Goal: Task Accomplishment & Management: Manage account settings

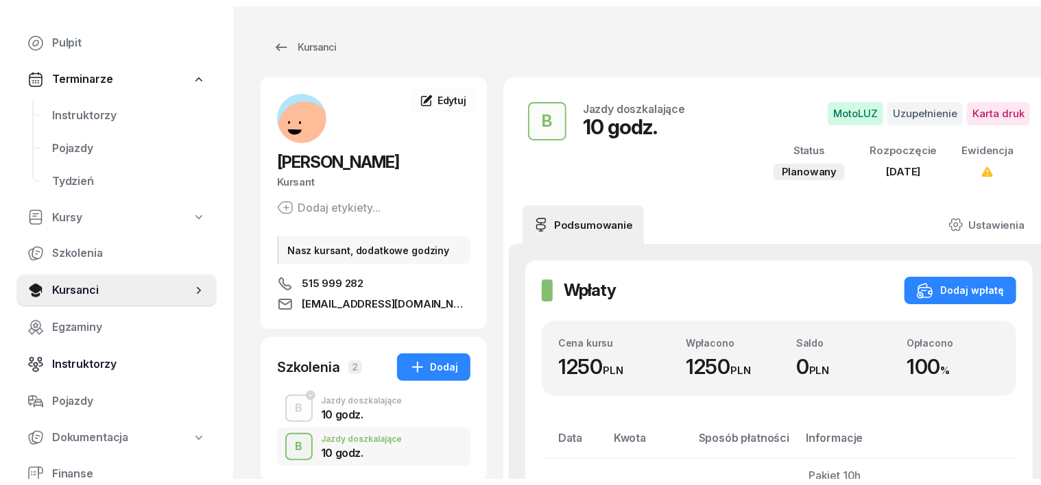
scroll to position [85, 0]
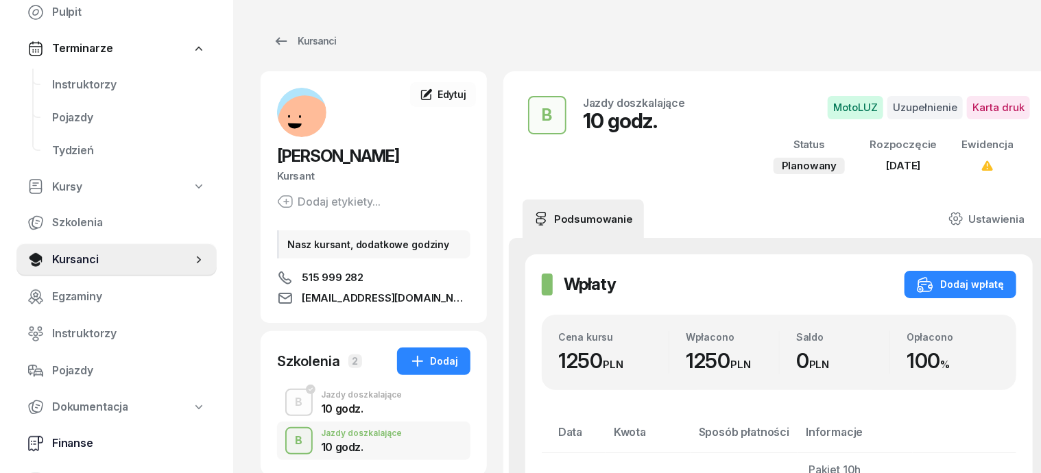
click at [65, 443] on span "Finanse" at bounding box center [129, 444] width 154 height 18
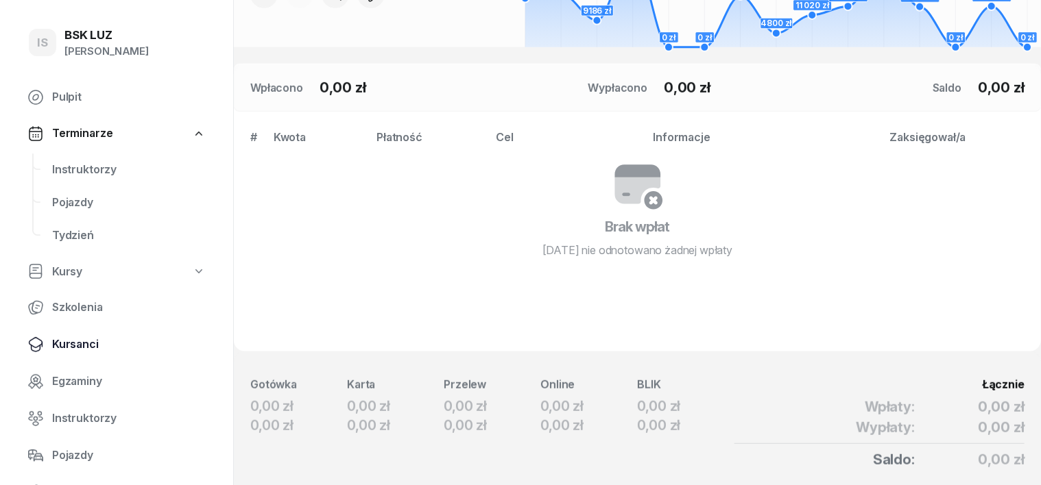
click at [74, 347] on span "Kursanci" at bounding box center [129, 345] width 154 height 18
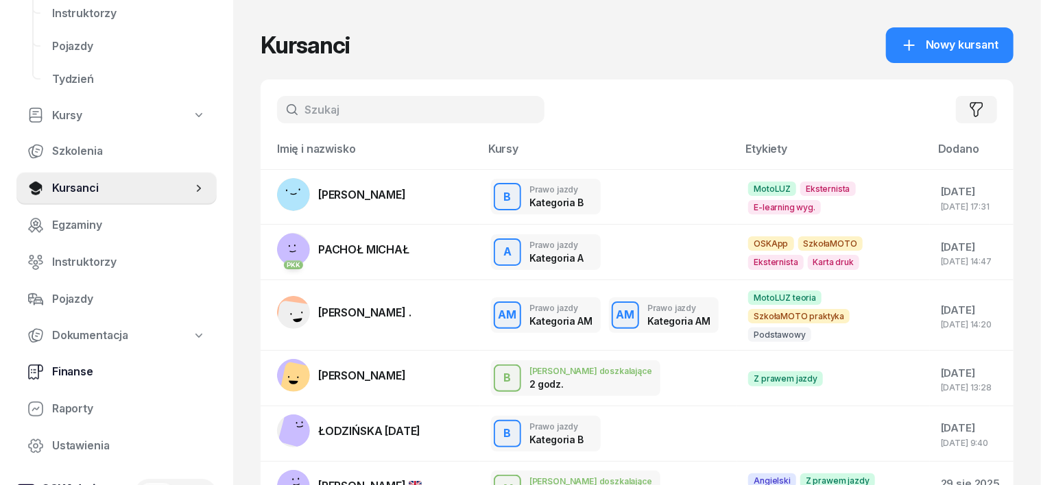
scroll to position [171, 0]
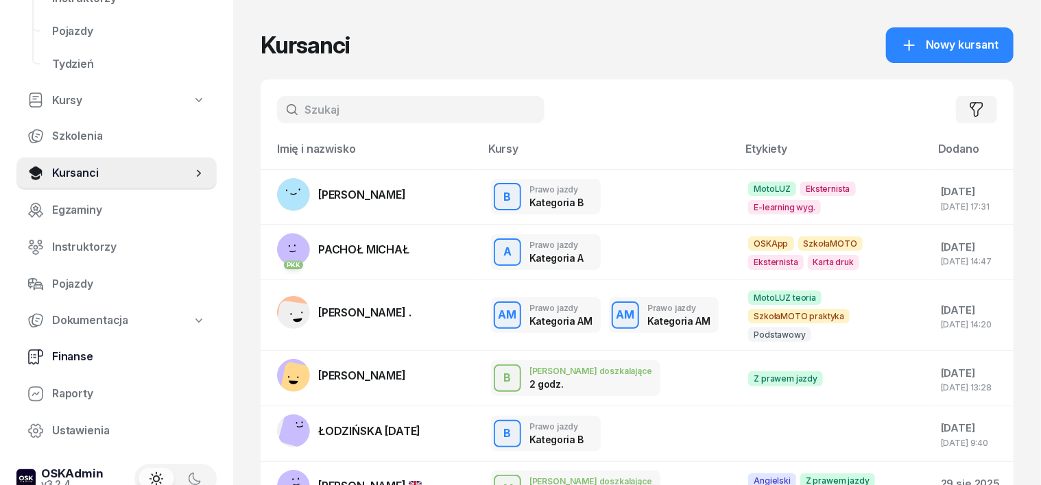
click at [74, 359] on span "Finanse" at bounding box center [129, 357] width 154 height 18
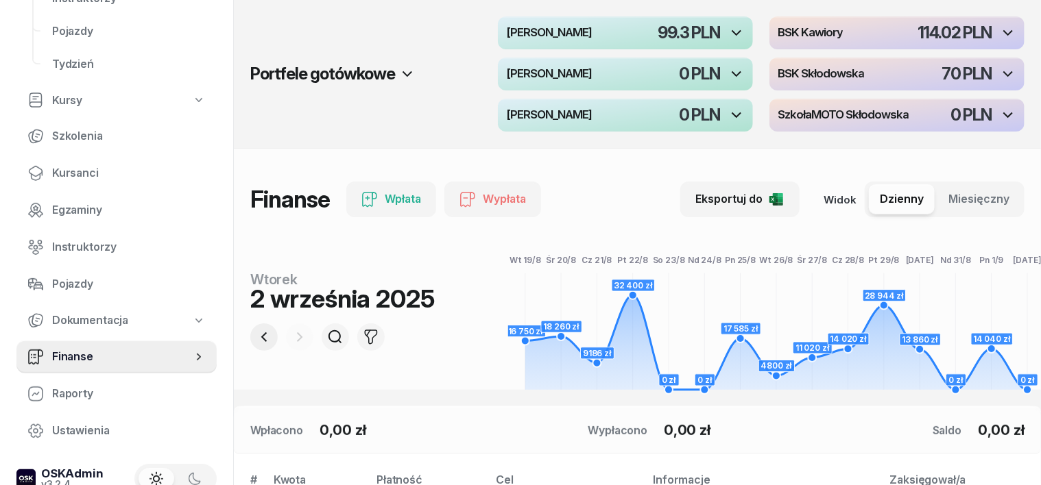
click at [256, 334] on icon "button" at bounding box center [264, 337] width 16 height 16
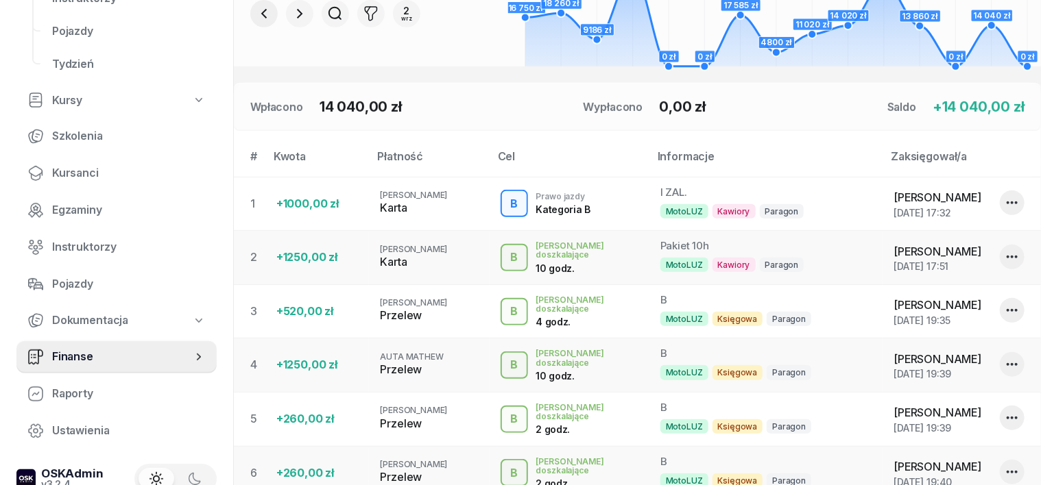
scroll to position [514, 0]
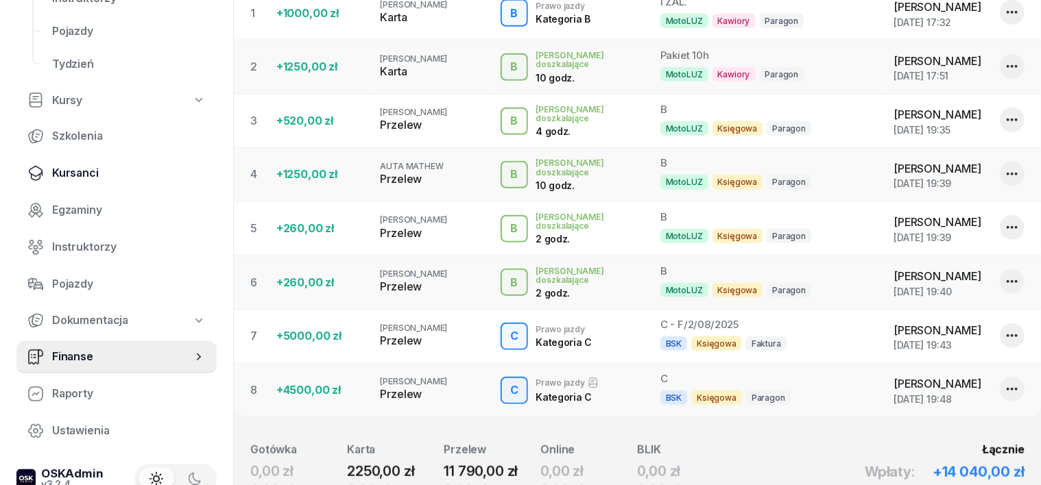
click at [82, 169] on span "Kursanci" at bounding box center [129, 174] width 154 height 18
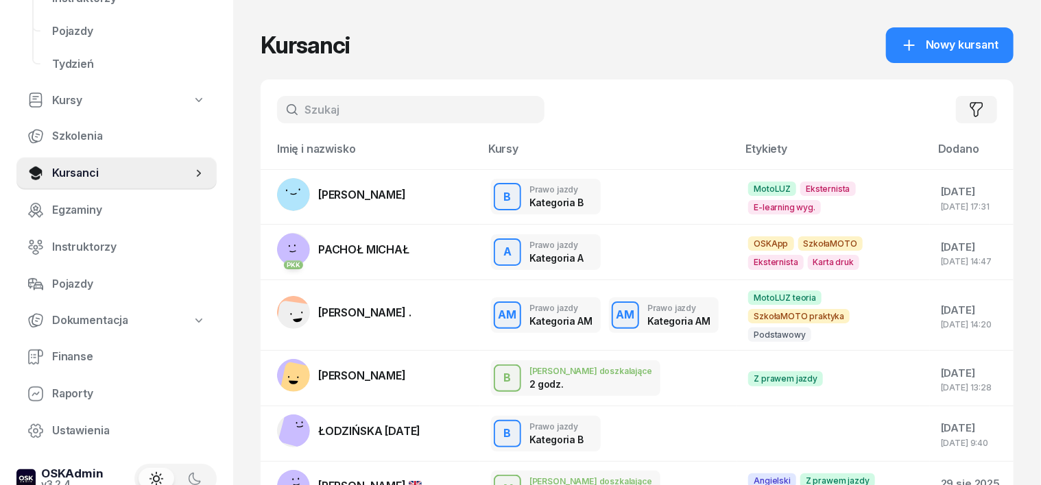
click at [298, 106] on input "text" at bounding box center [410, 109] width 267 height 27
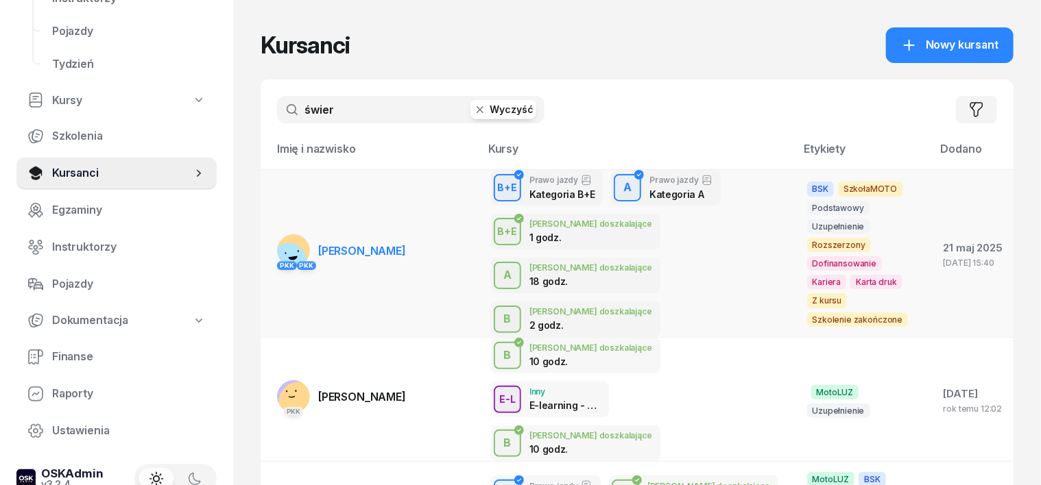
type input "świer"
click at [264, 242] on rect at bounding box center [288, 261] width 51 height 51
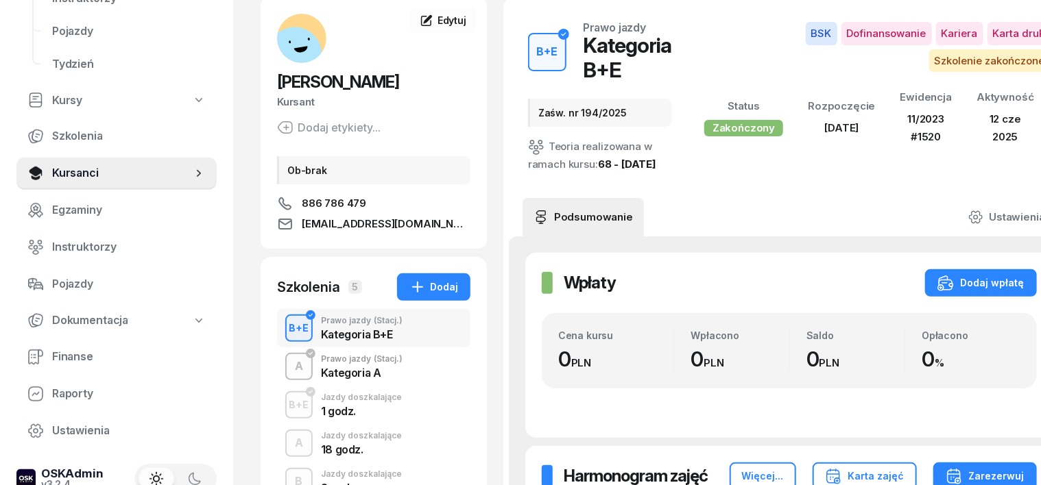
scroll to position [171, 0]
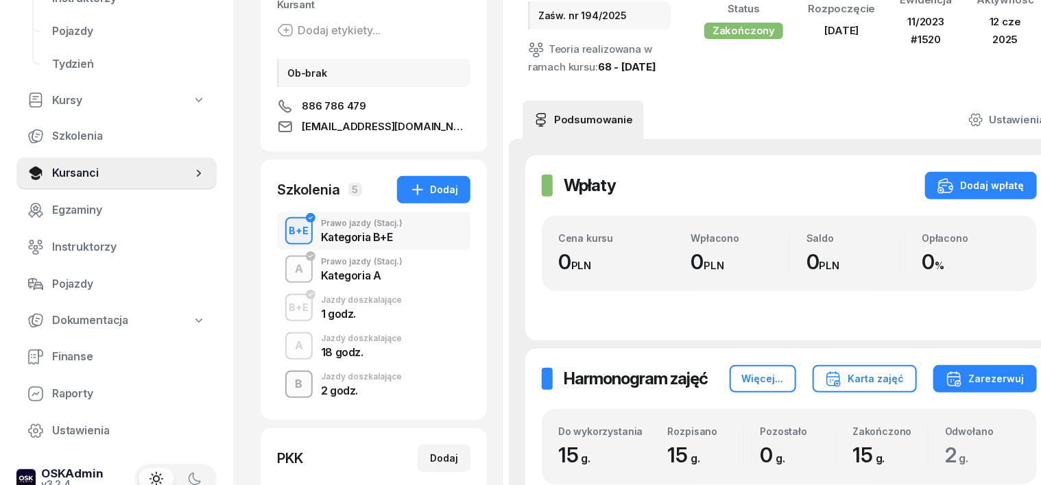
click at [290, 385] on div "B" at bounding box center [299, 384] width 19 height 23
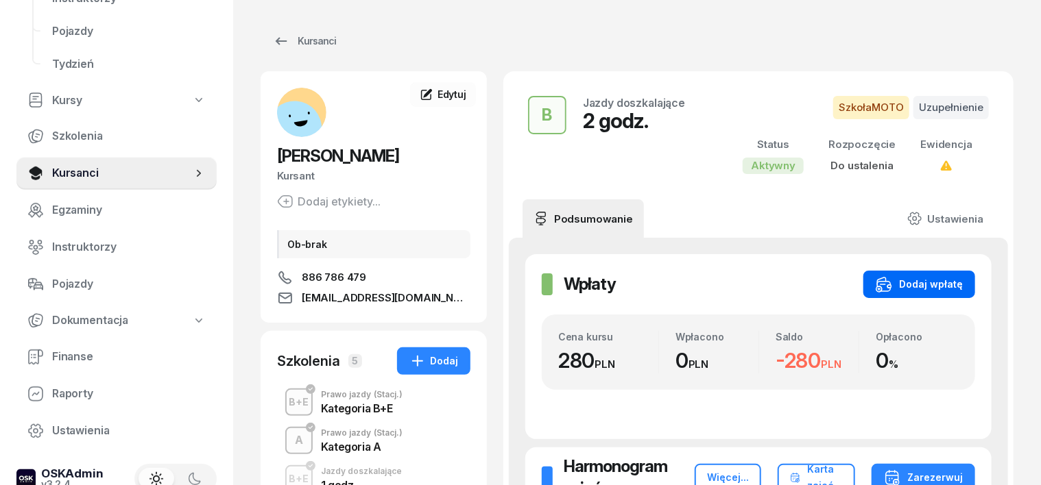
click at [959, 285] on div "Dodaj wpłatę" at bounding box center [919, 284] width 87 height 16
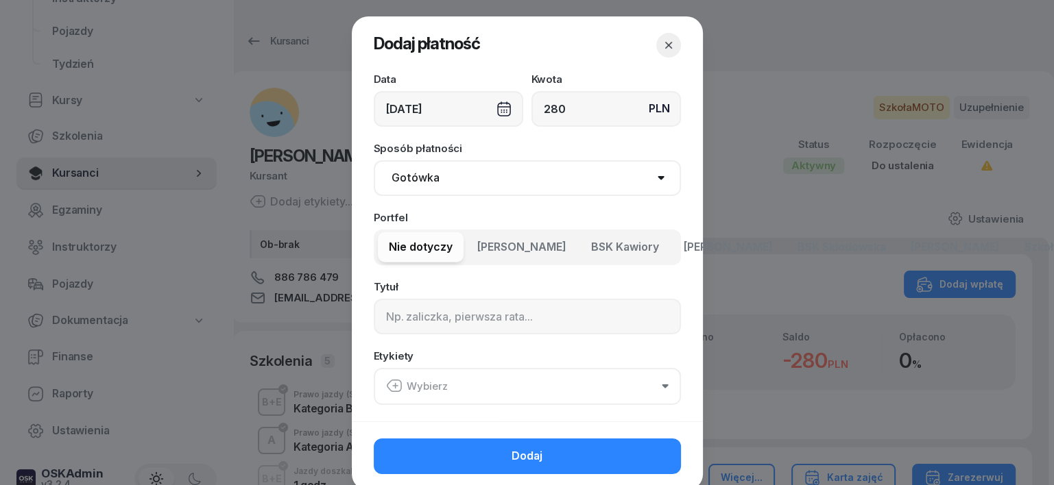
type input "280"
click at [498, 102] on div "02/09/2025" at bounding box center [448, 109] width 149 height 36
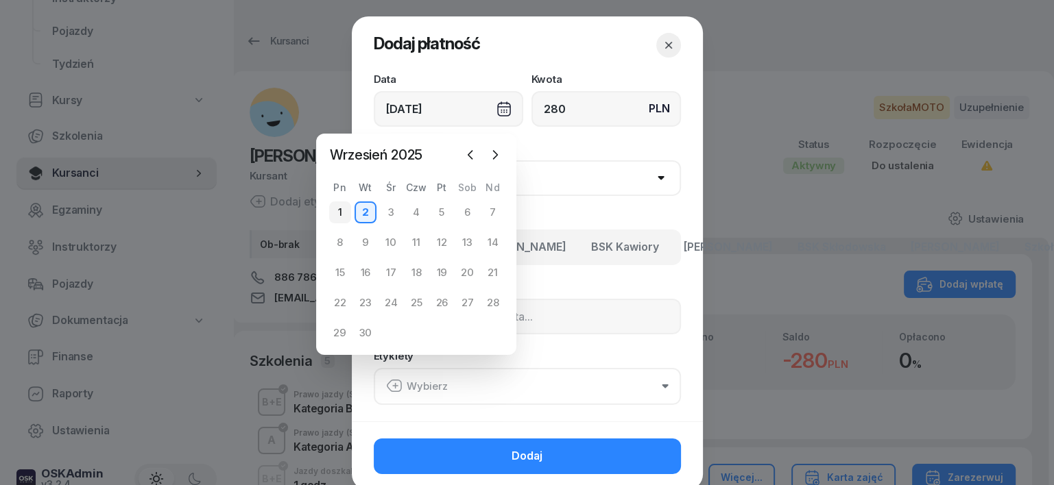
click at [335, 214] on div "1" at bounding box center [340, 213] width 22 height 22
type input "01/09/2025"
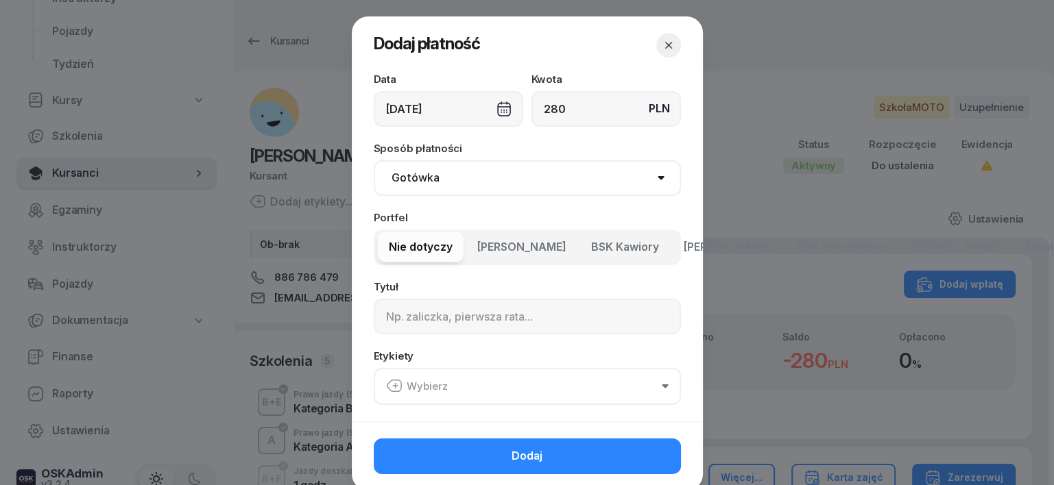
click at [440, 181] on select "Gotówka Karta Przelew Płatności online BLIK" at bounding box center [527, 178] width 307 height 36
select select "transfer"
click at [374, 160] on select "Gotówka Karta Przelew Płatności online BLIK" at bounding box center [527, 178] width 307 height 36
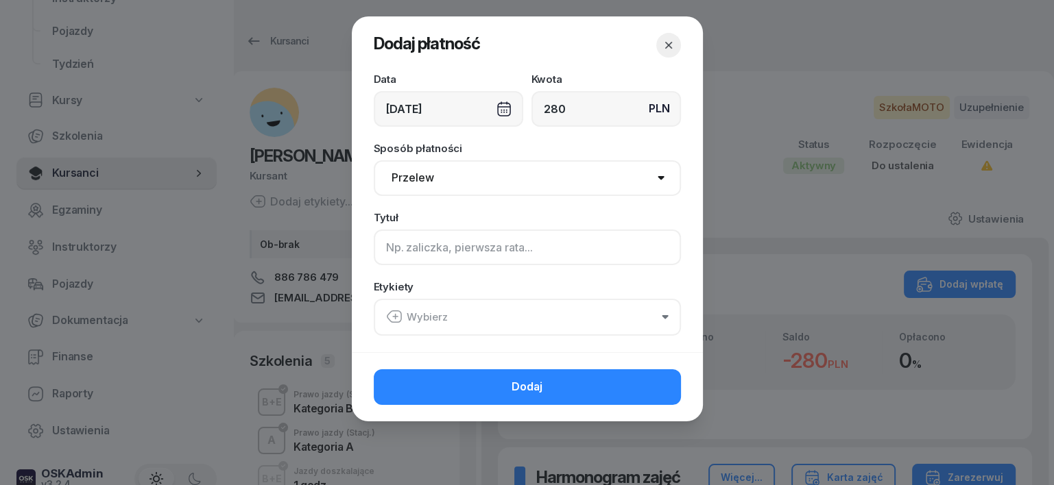
click at [396, 256] on input at bounding box center [527, 248] width 307 height 36
type input "a"
type input "A"
click at [394, 318] on icon "button" at bounding box center [394, 317] width 16 height 16
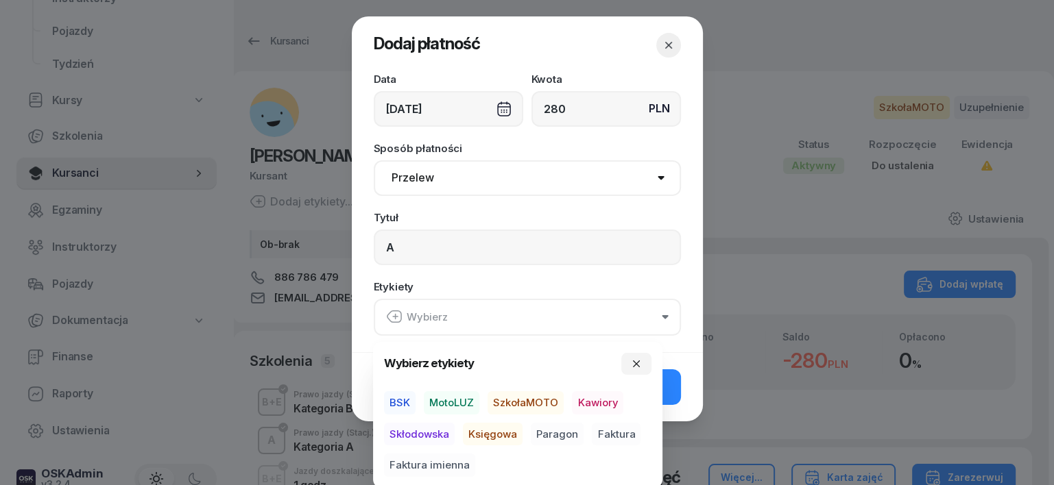
click at [533, 400] on span "SzkołaMOTO" at bounding box center [526, 403] width 76 height 23
click at [552, 431] on span "Paragon" at bounding box center [557, 433] width 53 height 23
click at [639, 360] on icon "button" at bounding box center [636, 363] width 7 height 7
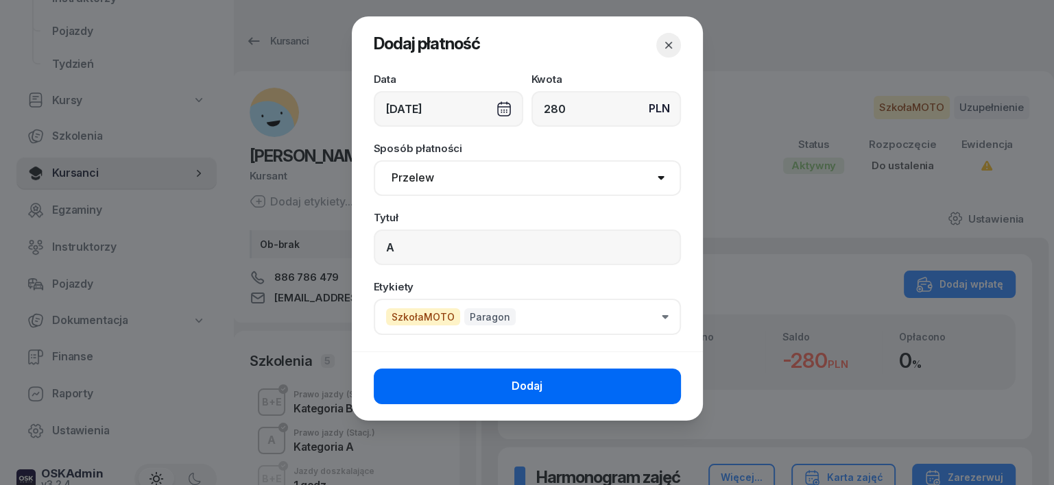
click at [552, 381] on button "Dodaj" at bounding box center [527, 387] width 307 height 36
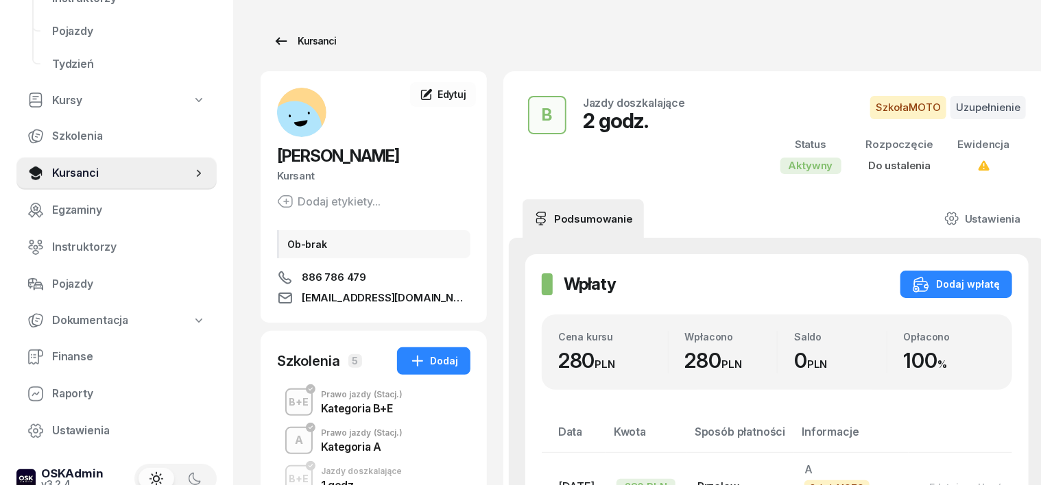
click at [289, 43] on div "Kursanci" at bounding box center [304, 41] width 63 height 16
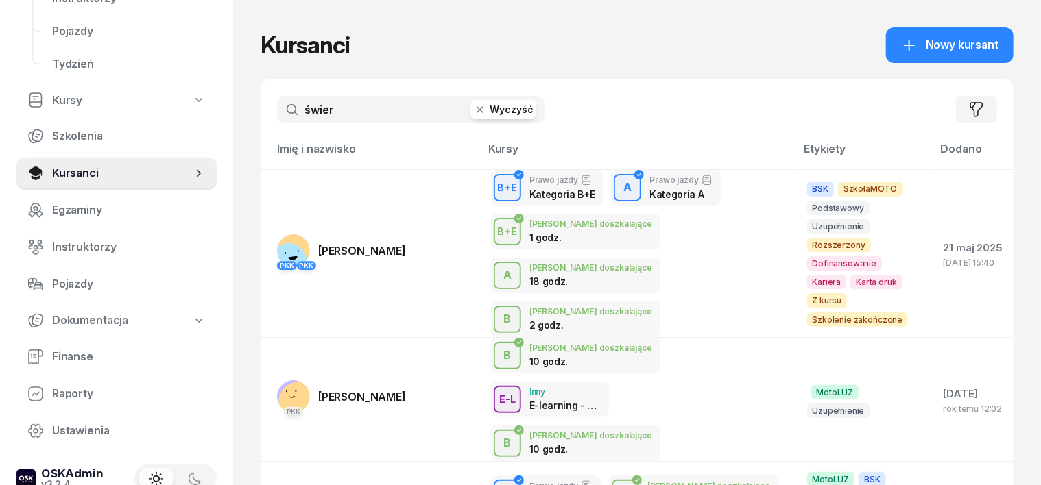
click at [318, 110] on input "świer" at bounding box center [410, 109] width 267 height 27
type input "ś"
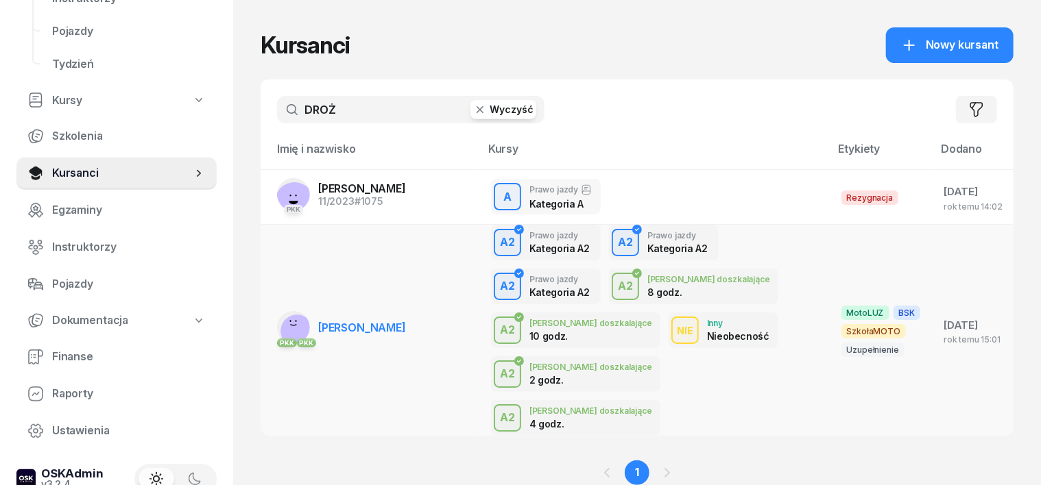
type input "DROŻ"
click at [275, 309] on rect at bounding box center [297, 331] width 45 height 45
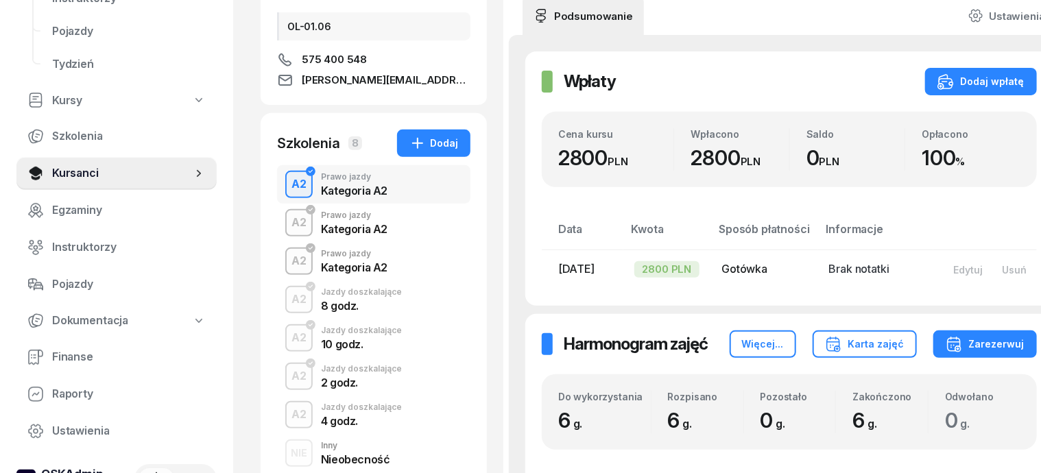
scroll to position [257, 0]
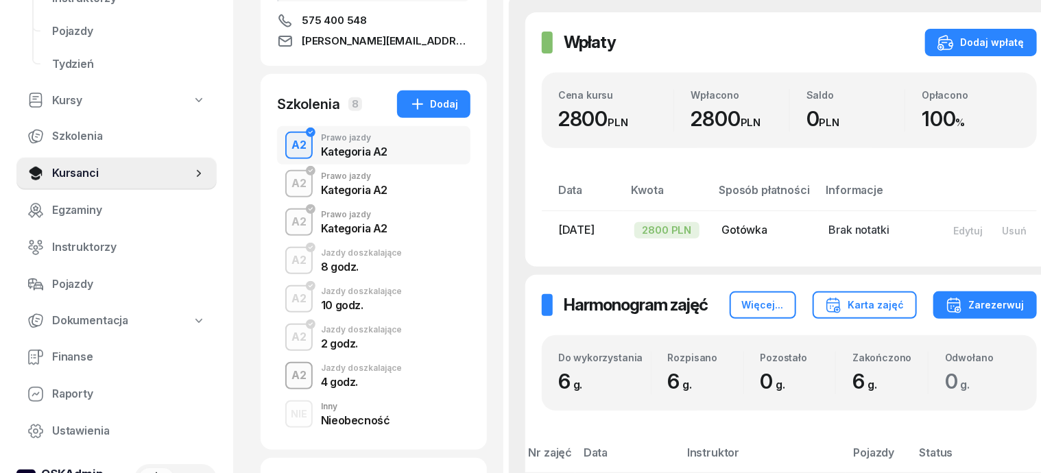
click at [286, 378] on div "A2" at bounding box center [299, 375] width 26 height 23
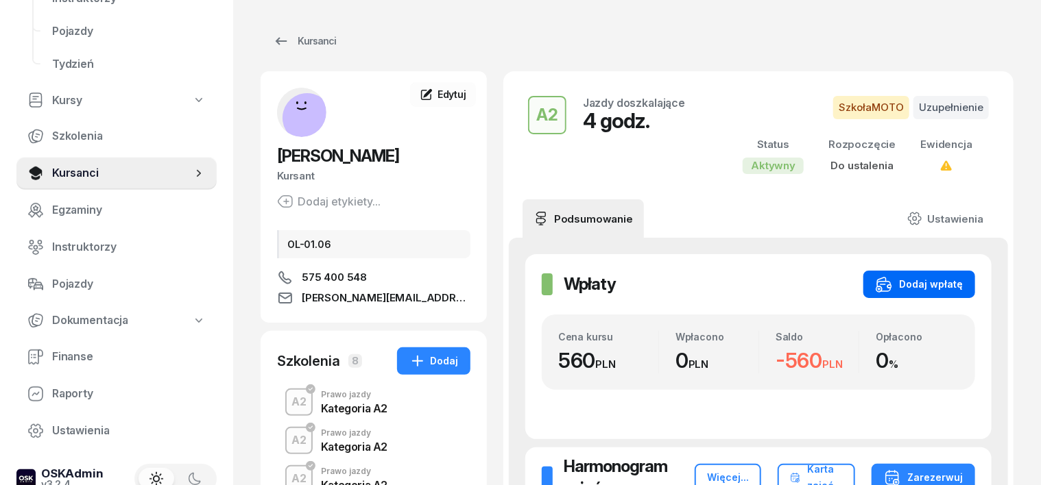
click at [959, 276] on div "Dodaj wpłatę" at bounding box center [919, 284] width 87 height 16
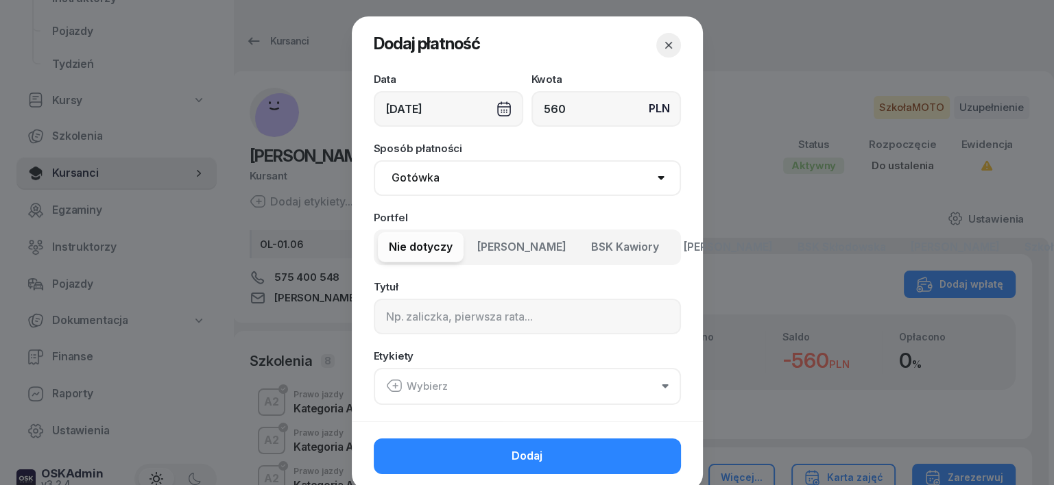
type input "560"
click at [426, 176] on select "Gotówka Karta Przelew Płatności online BLIK" at bounding box center [527, 178] width 307 height 36
select select "transfer"
click at [374, 160] on select "Gotówka Karta Przelew Płatności online BLIK" at bounding box center [527, 178] width 307 height 36
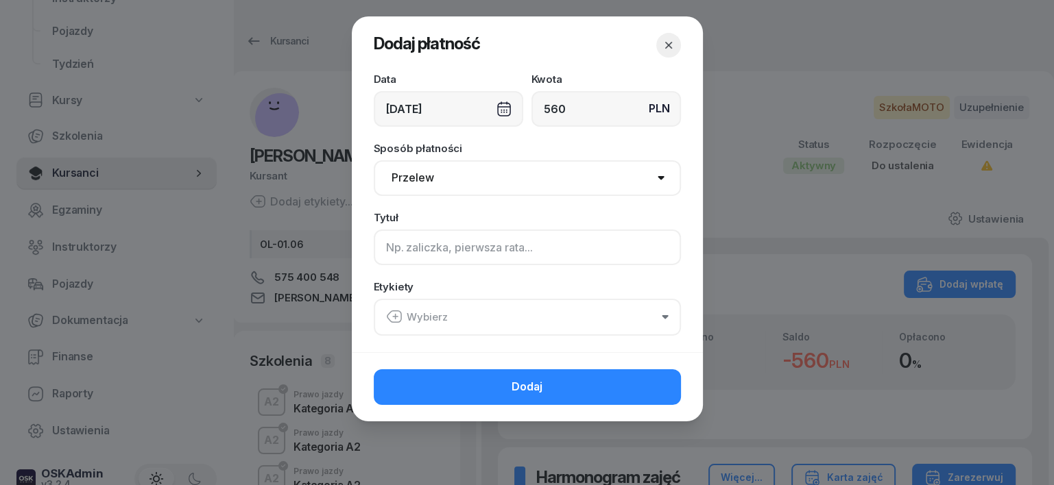
click at [398, 245] on input at bounding box center [527, 248] width 307 height 36
type input "A"
click at [392, 318] on icon "button" at bounding box center [394, 317] width 16 height 16
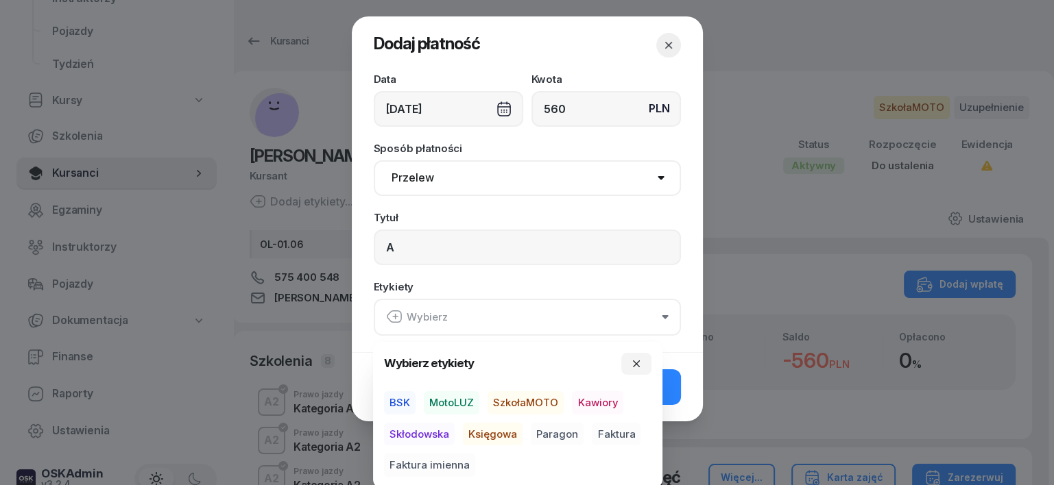
click at [522, 401] on span "SzkołaMOTO" at bounding box center [526, 403] width 76 height 23
click at [565, 431] on span "Paragon" at bounding box center [557, 433] width 53 height 23
click at [504, 106] on div "02/09/2025" at bounding box center [448, 109] width 149 height 36
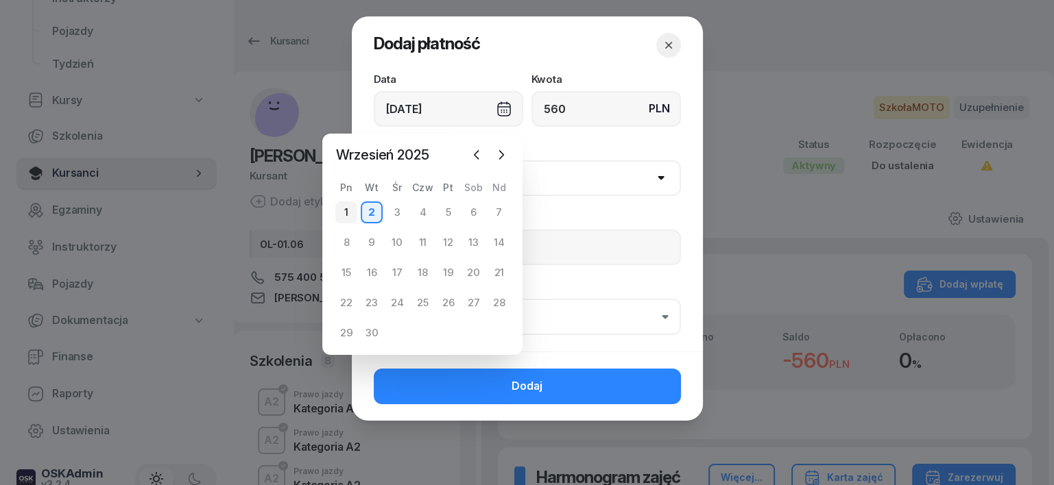
click at [348, 207] on div "1" at bounding box center [346, 213] width 22 height 22
type input "01/09/2025"
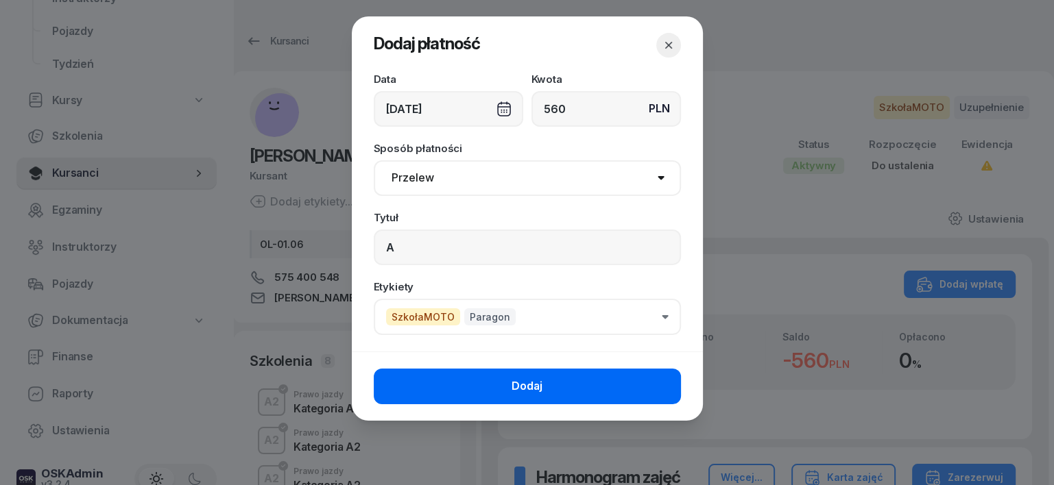
click at [560, 381] on button "Dodaj" at bounding box center [527, 387] width 307 height 36
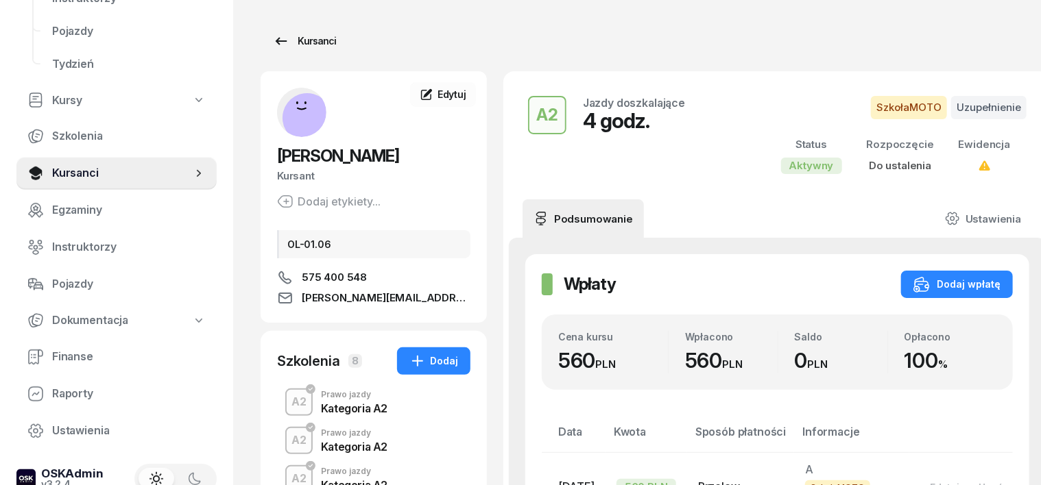
click at [299, 41] on div "Kursanci" at bounding box center [304, 41] width 63 height 16
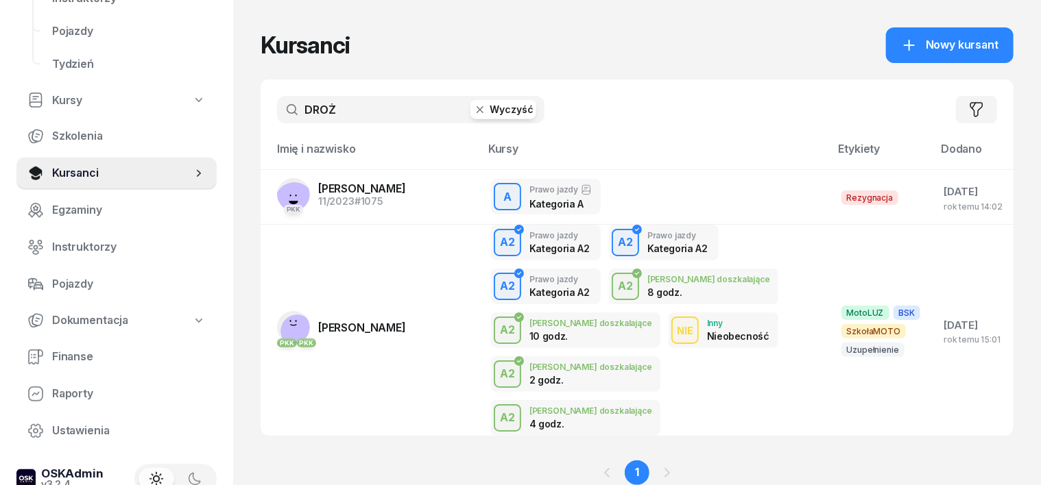
click at [473, 112] on icon "button" at bounding box center [480, 110] width 14 height 14
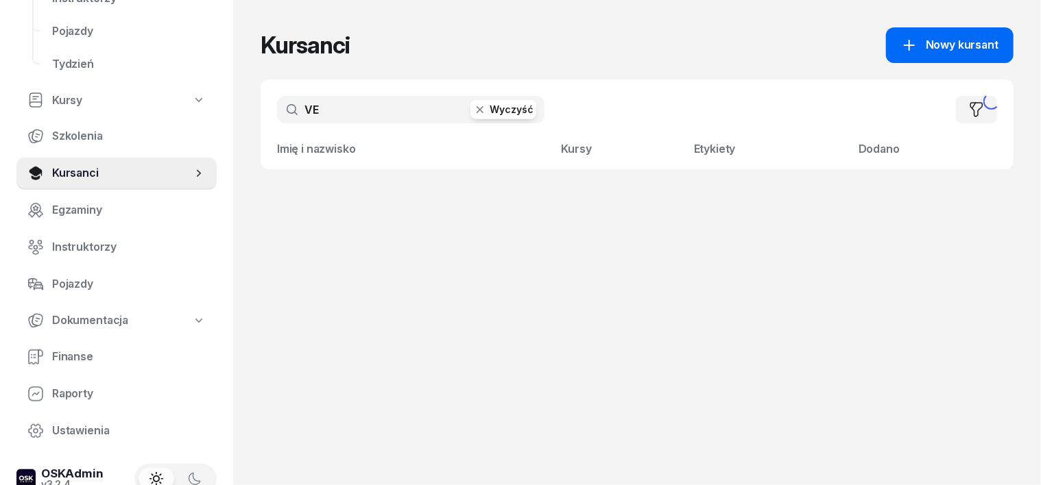
type input "V"
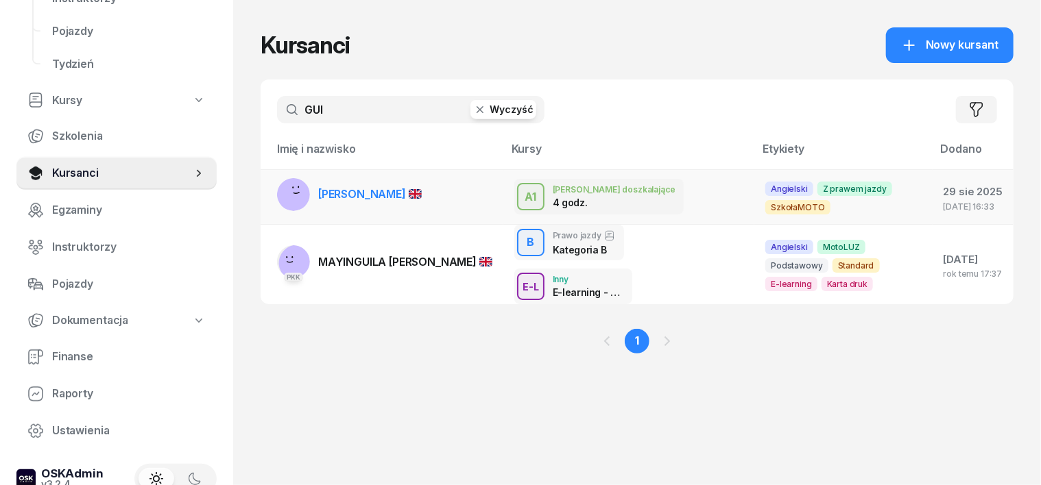
type input "GUI"
click at [269, 192] on rect at bounding box center [293, 192] width 53 height 53
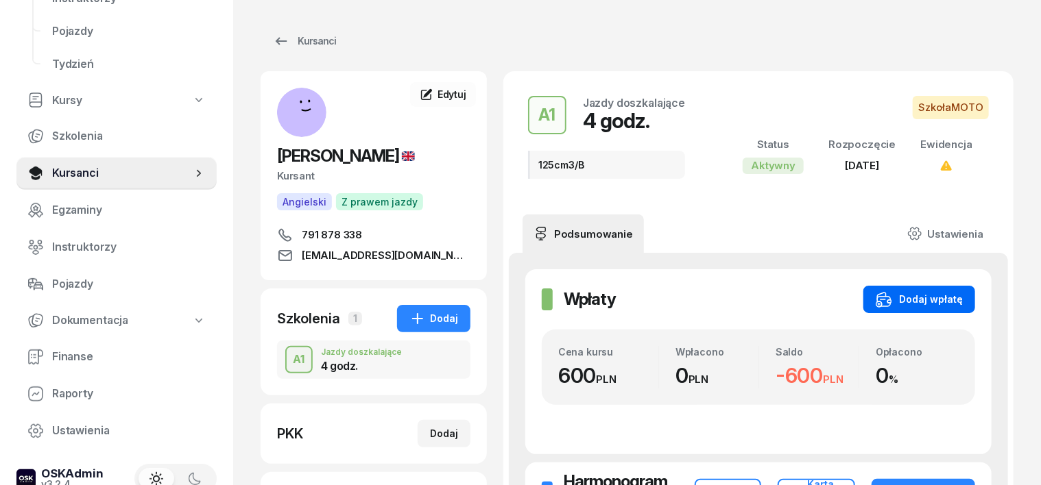
click at [963, 300] on div "Dodaj wpłatę" at bounding box center [919, 299] width 87 height 16
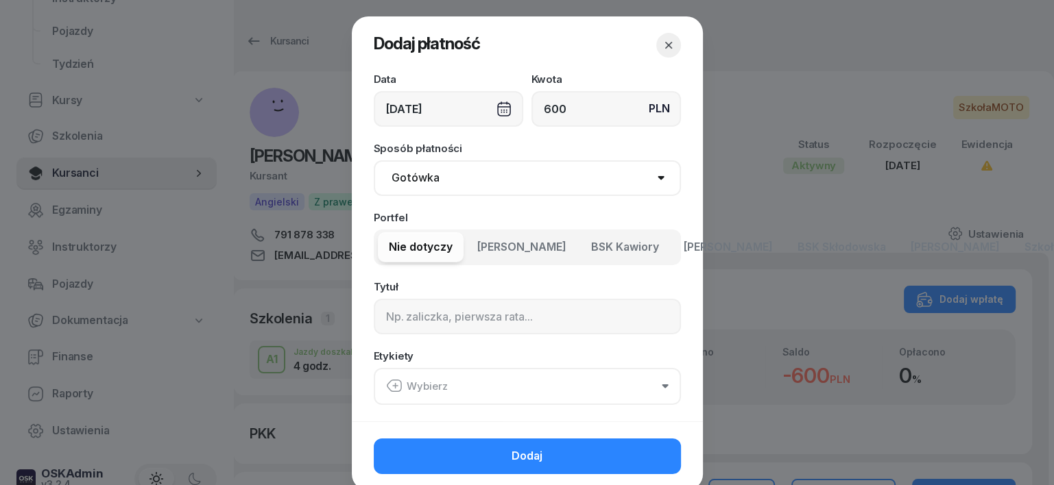
type input "600"
click at [498, 108] on div "02/09/2025" at bounding box center [448, 109] width 149 height 36
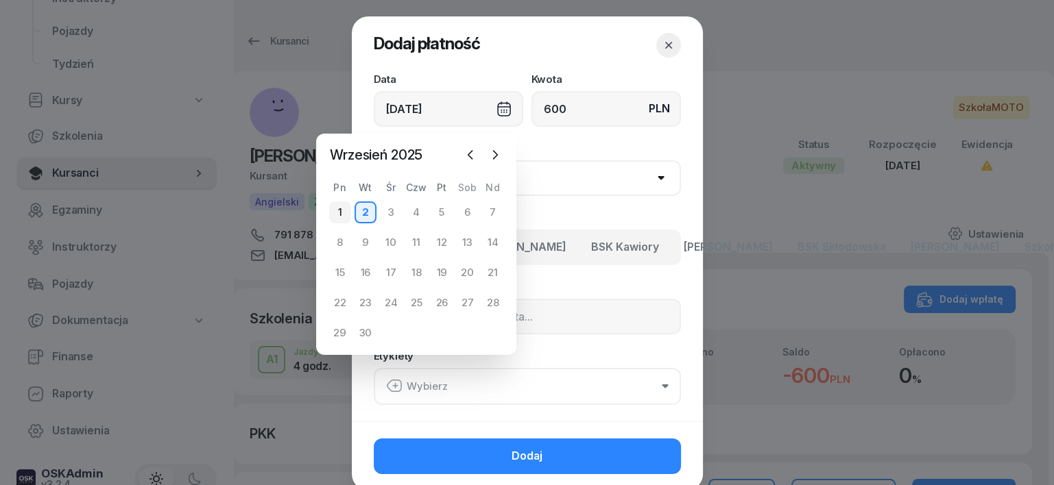
click at [338, 216] on div "1" at bounding box center [340, 213] width 22 height 22
type input "01/09/2025"
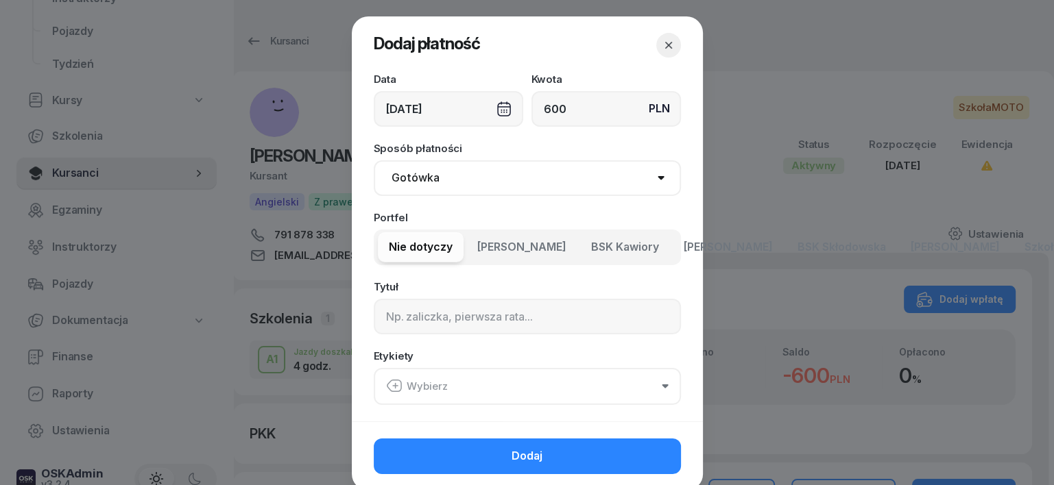
click at [411, 179] on select "Gotówka Karta Przelew Płatności online BLIK" at bounding box center [527, 178] width 307 height 36
select select "transfer"
click at [374, 160] on select "Gotówka Karta Przelew Płatności online BLIK" at bounding box center [527, 178] width 307 height 36
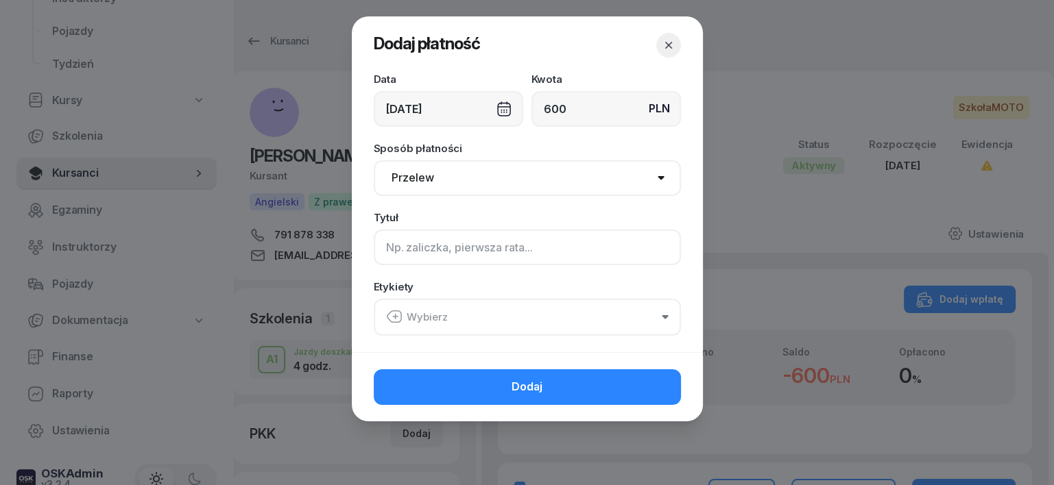
click at [382, 243] on input at bounding box center [527, 248] width 307 height 36
type input "A /125/"
click at [392, 317] on icon "button" at bounding box center [394, 317] width 16 height 16
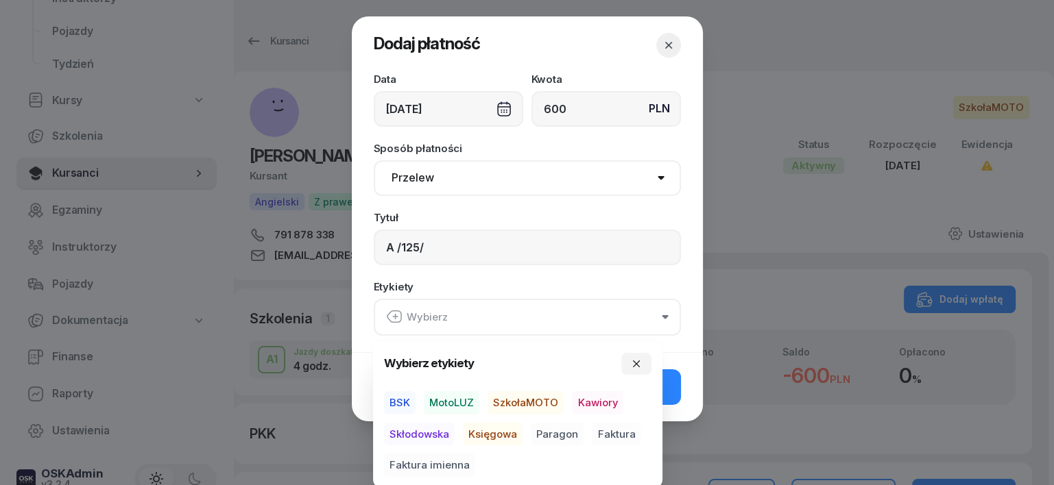
click at [530, 398] on span "SzkołaMOTO" at bounding box center [526, 403] width 76 height 23
drag, startPoint x: 556, startPoint y: 433, endPoint x: 562, endPoint y: 429, distance: 7.8
click at [556, 433] on span "Paragon" at bounding box center [557, 433] width 53 height 23
click at [634, 361] on icon "button" at bounding box center [636, 363] width 11 height 11
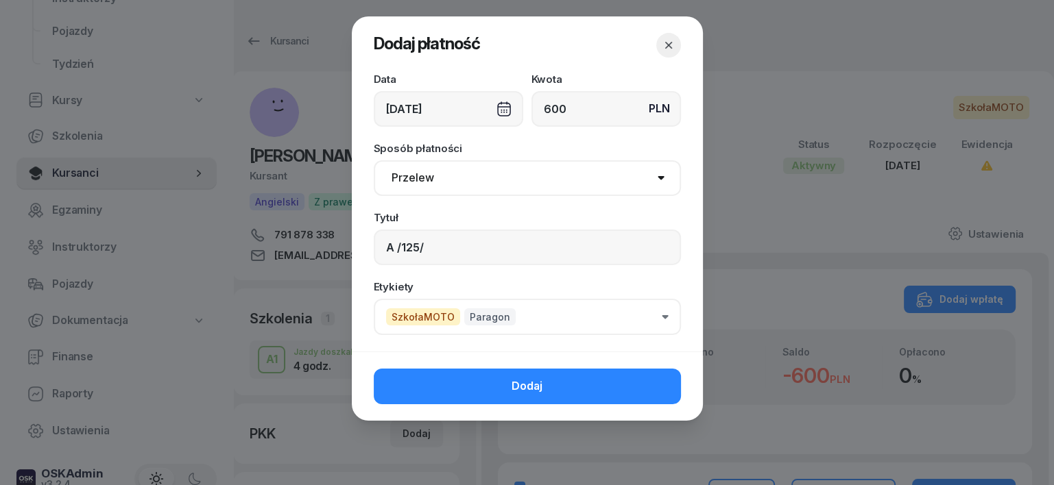
click at [586, 383] on button "Dodaj" at bounding box center [527, 387] width 307 height 36
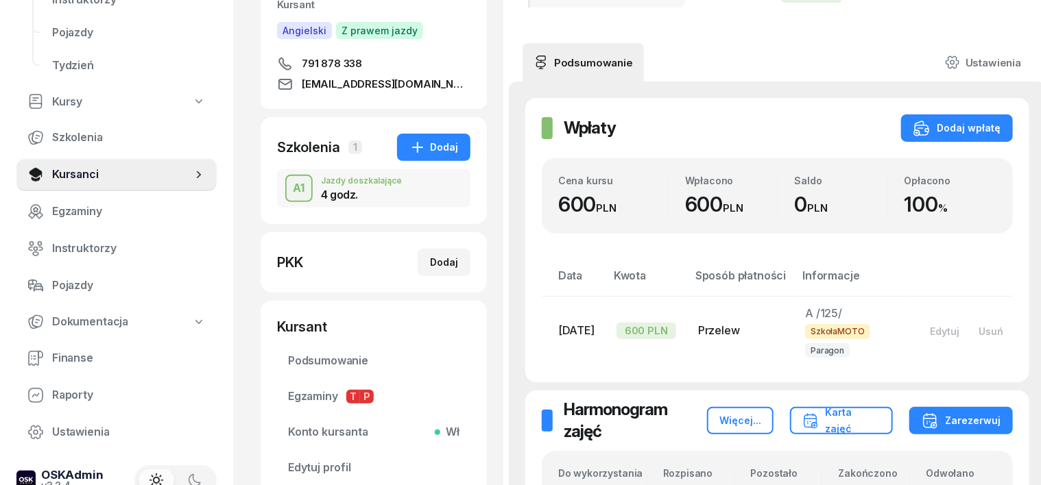
scroll to position [171, 0]
click at [86, 358] on span "Finanse" at bounding box center [129, 357] width 154 height 18
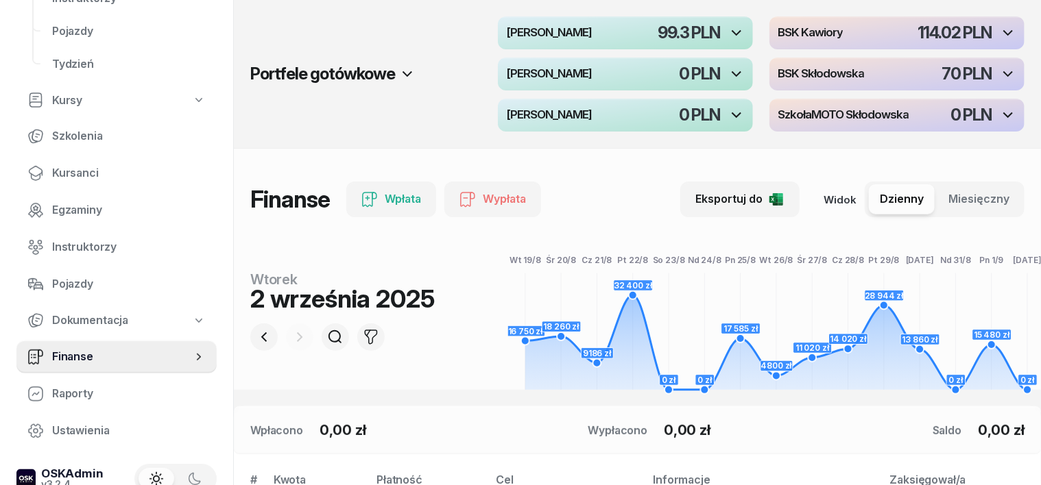
scroll to position [85, 0]
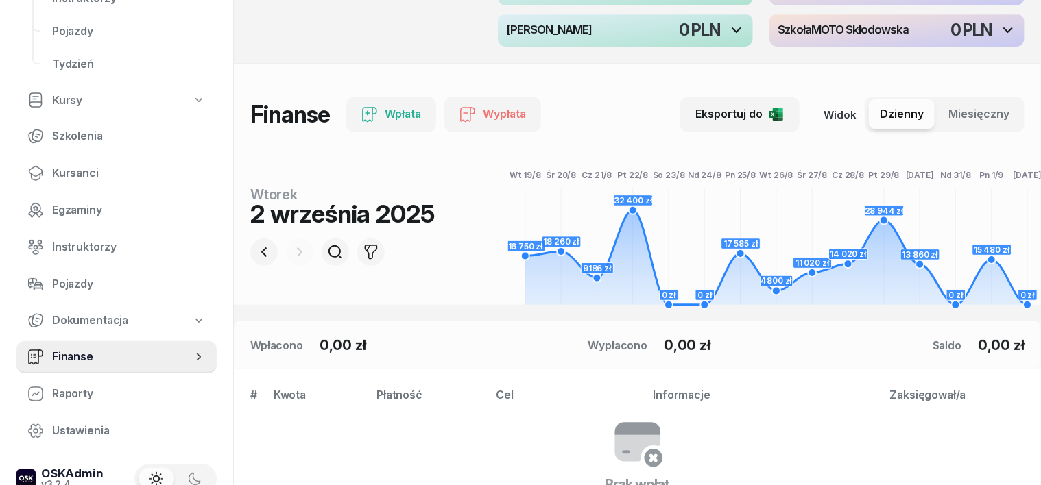
click at [288, 252] on div at bounding box center [299, 252] width 27 height 27
click at [286, 253] on div at bounding box center [299, 252] width 27 height 27
click at [286, 248] on div at bounding box center [299, 252] width 27 height 27
click at [256, 245] on icon "button" at bounding box center [264, 252] width 16 height 16
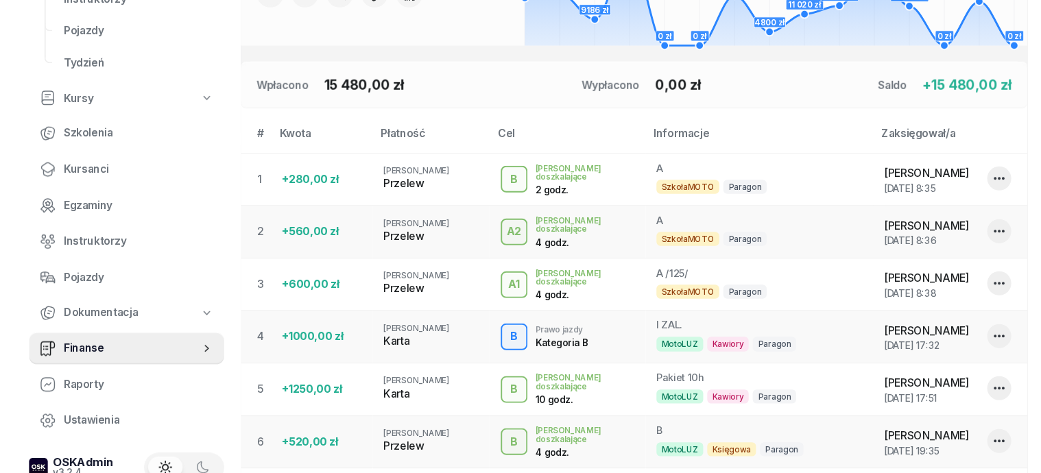
scroll to position [343, 0]
